Goal: Task Accomplishment & Management: Use online tool/utility

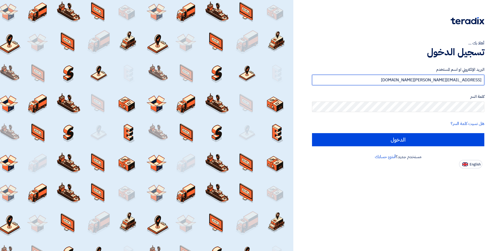
click at [430, 81] on input "[EMAIL_ADDRESS][PERSON_NAME][DOMAIN_NAME]" at bounding box center [398, 80] width 172 height 11
type input "[PERSON_NAME][EMAIL_ADDRESS][PERSON_NAME][PERSON_NAME][DOMAIN_NAME]"
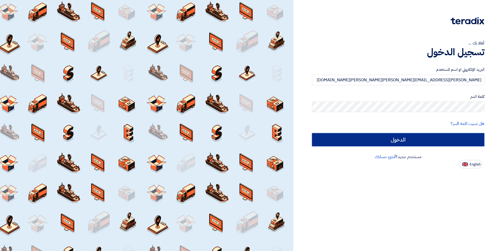
click at [401, 137] on input "الدخول" at bounding box center [398, 139] width 172 height 13
type input "Sign in"
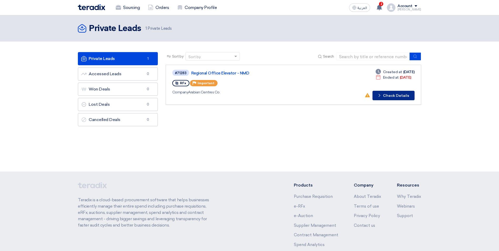
click at [390, 96] on button "Check details Check Details" at bounding box center [394, 95] width 42 height 9
